Goal: Transaction & Acquisition: Purchase product/service

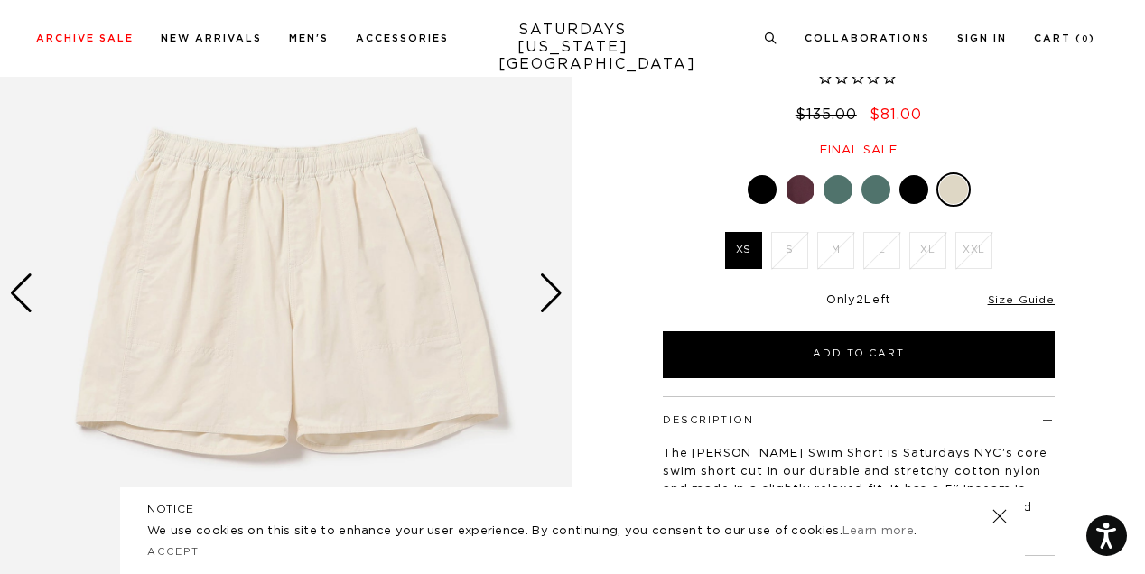
click at [551, 292] on div "Next slide" at bounding box center [551, 294] width 24 height 40
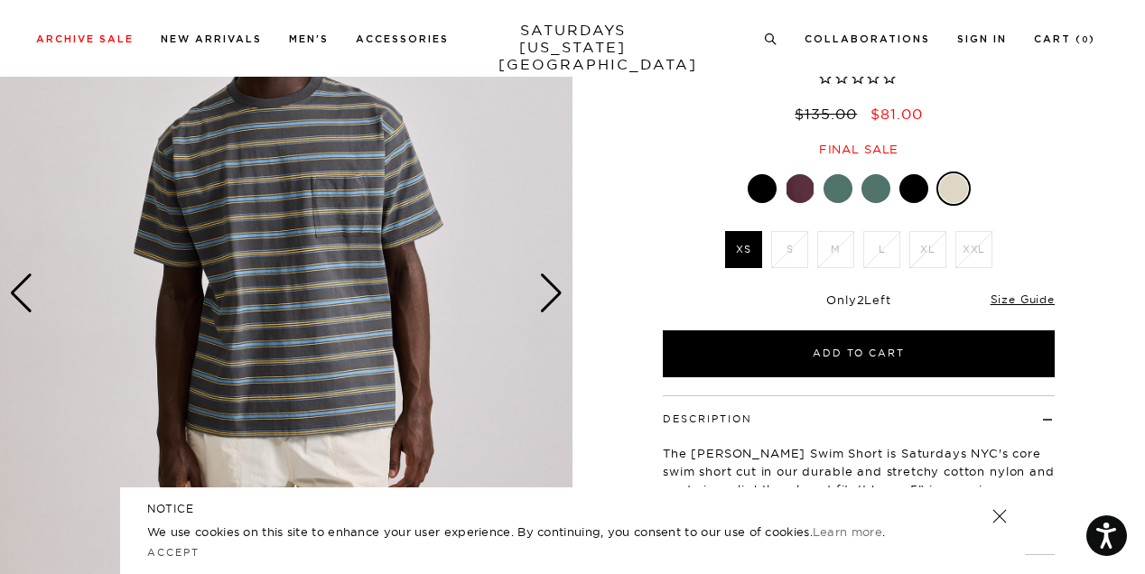
click at [551, 292] on div "Next slide" at bounding box center [551, 294] width 24 height 40
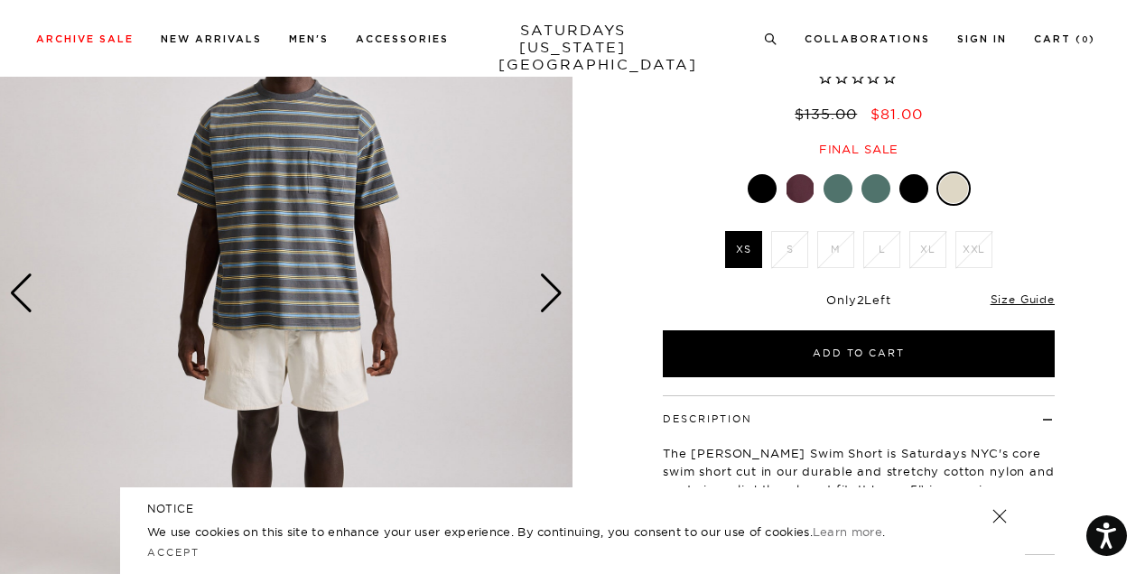
click at [551, 292] on div "Next slide" at bounding box center [551, 294] width 24 height 40
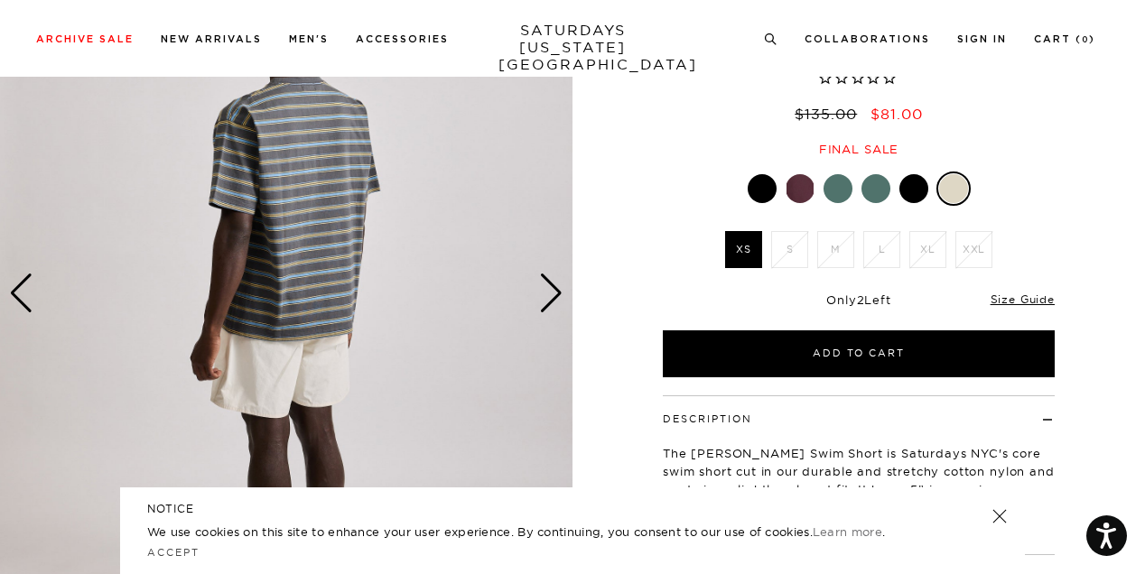
click at [551, 292] on div "Next slide" at bounding box center [551, 294] width 24 height 40
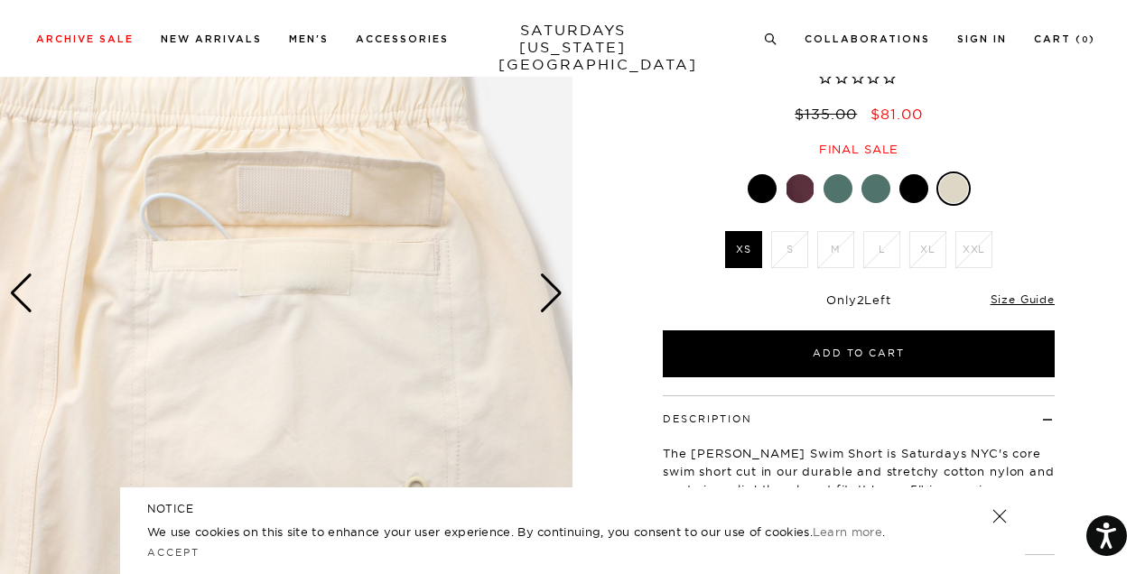
click at [551, 292] on div "Next slide" at bounding box center [551, 294] width 24 height 40
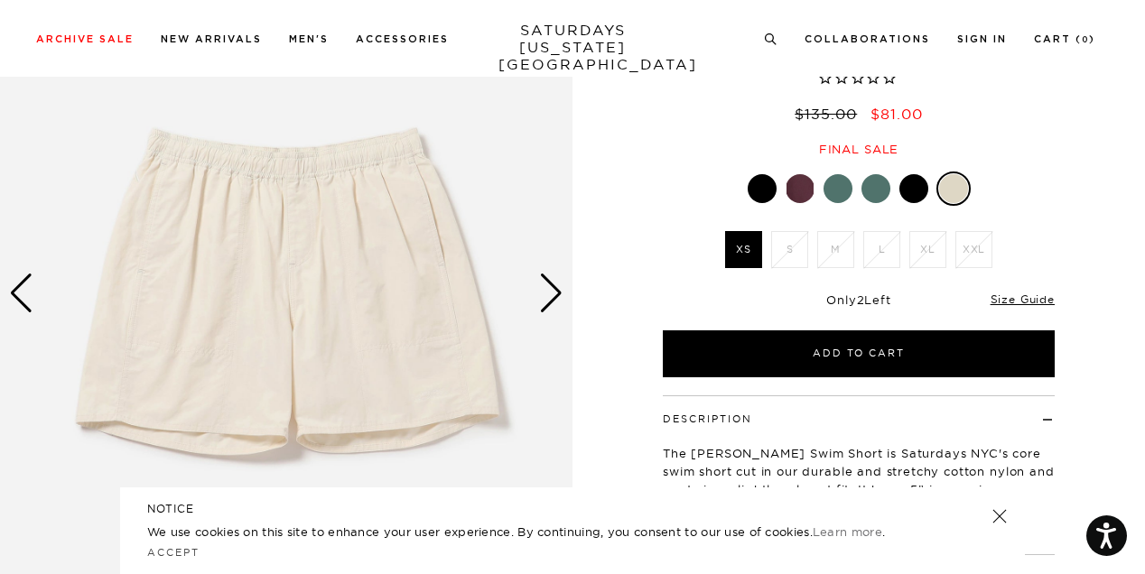
click at [551, 292] on div "Next slide" at bounding box center [551, 294] width 24 height 40
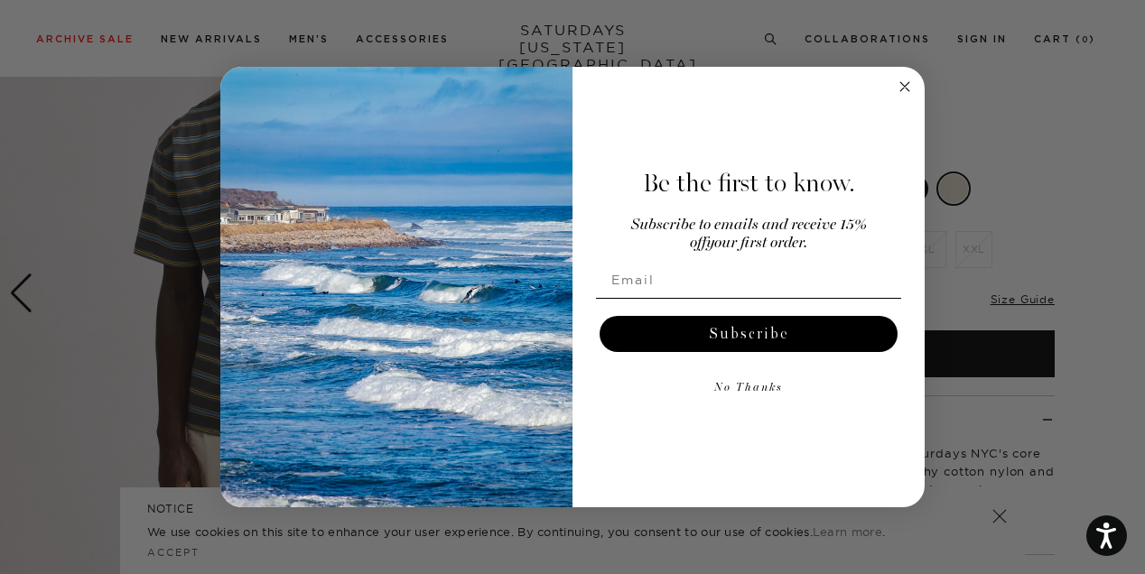
click at [902, 92] on circle "Close dialog" at bounding box center [905, 87] width 21 height 21
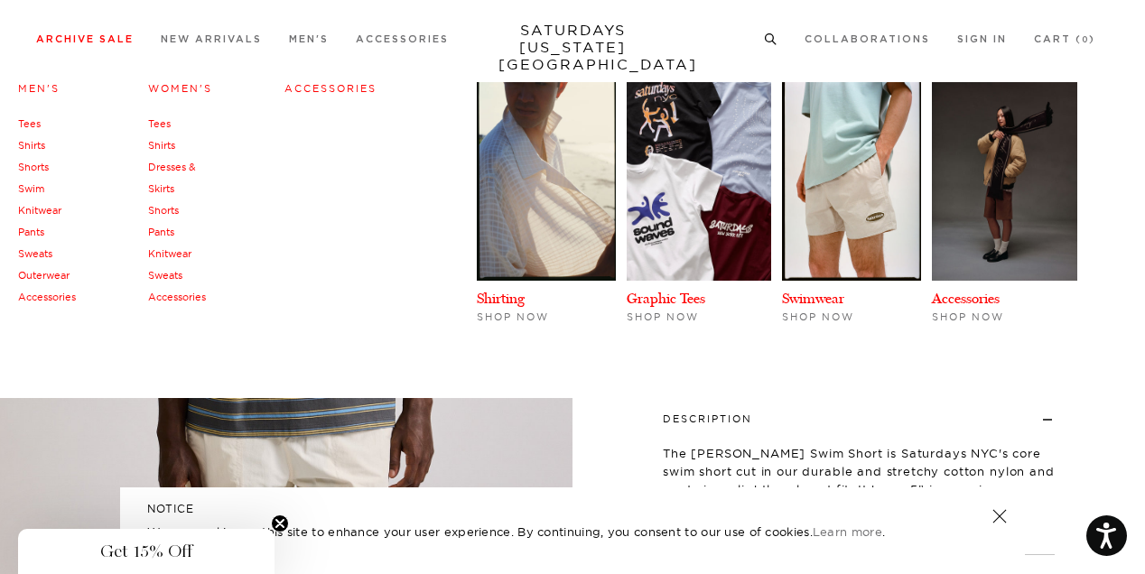
click at [28, 90] on link "Men's" at bounding box center [39, 88] width 42 height 13
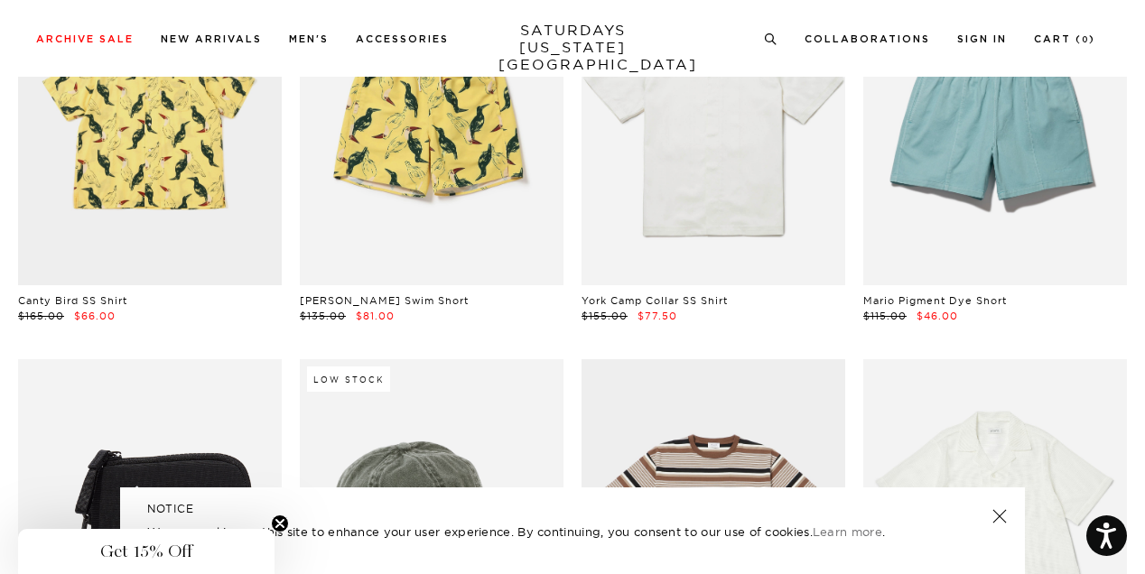
scroll to position [5466, 0]
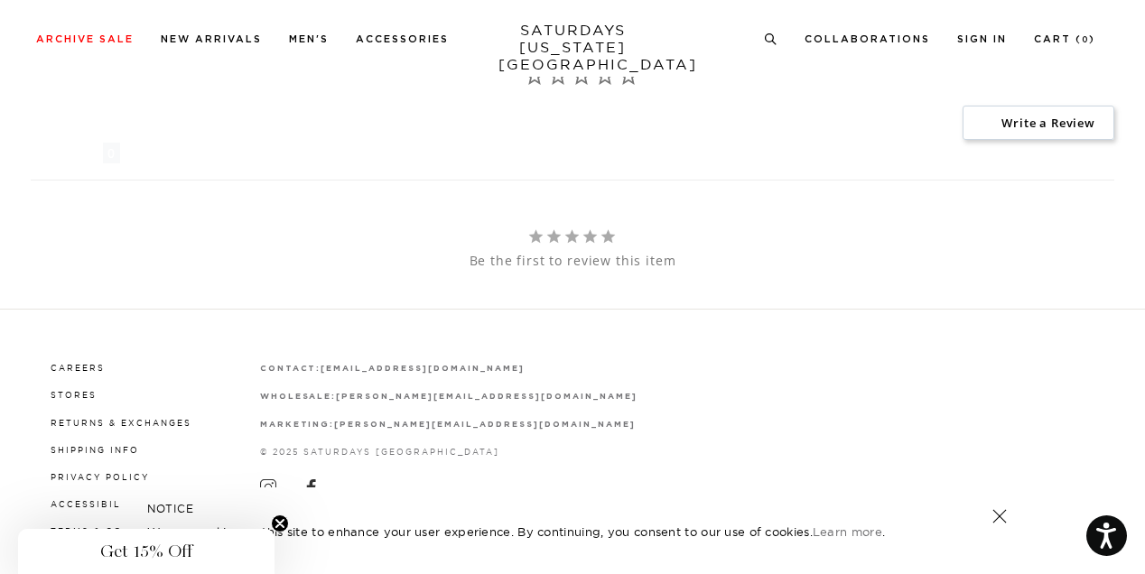
scroll to position [1468, 0]
